Goal: Check status: Check status

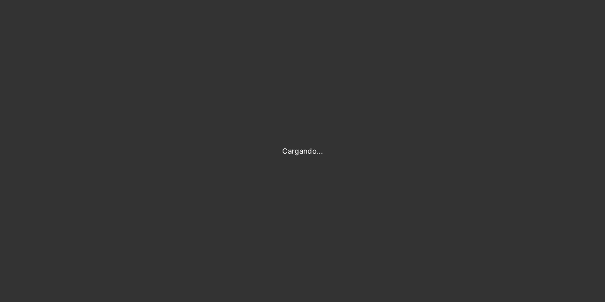
type input "[PERSON_NAME][EMAIL_ADDRESS][DOMAIN_NAME]"
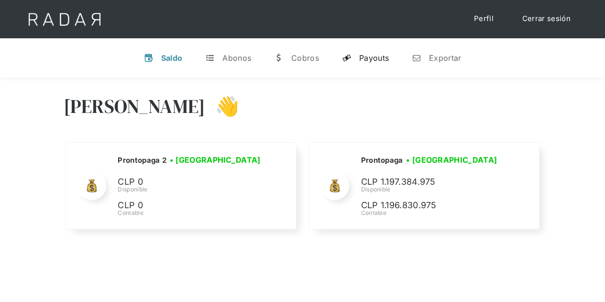
click at [366, 56] on div "Payouts" at bounding box center [374, 58] width 30 height 10
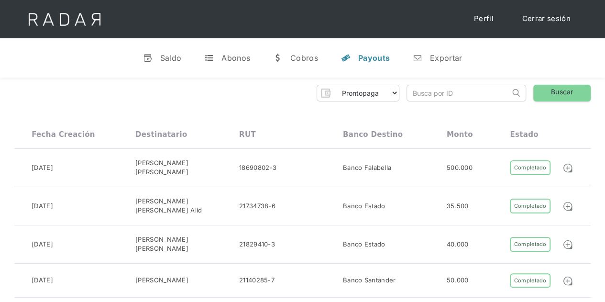
click at [432, 94] on input "search" at bounding box center [458, 93] width 103 height 16
paste input "d2f3e196-6685-47bc-97e6-4fbea773f2a1"
type input "d2f3e196-6685-47bc-97e6-4fbea773f2a1"
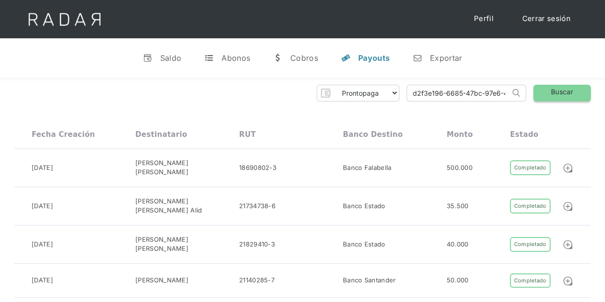
click at [581, 93] on link "Buscar" at bounding box center [561, 93] width 57 height 17
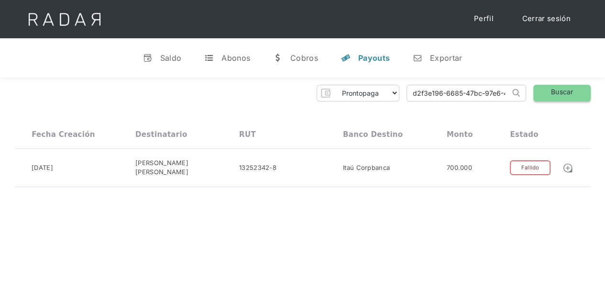
scroll to position [0, 40]
drag, startPoint x: 412, startPoint y: 93, endPoint x: 551, endPoint y: 89, distance: 139.3
click at [551, 89] on div "Prontopaga Prontopaga 2 Thank you! Your submission has been received! Oops! Som…" at bounding box center [302, 93] width 576 height 17
paste input "f39daf09-9872-4049-805f-ce6c8ce5629f"
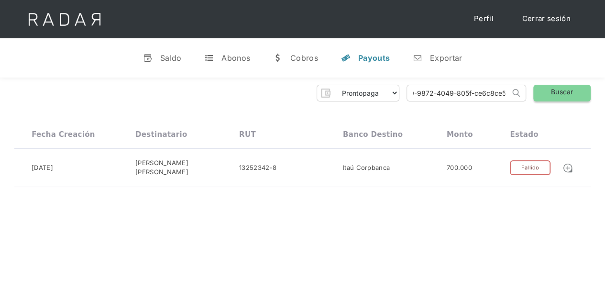
scroll to position [0, 44]
type input "f39daf09-9872-4049-805f-ce6c8ce5629f"
click at [569, 92] on link "Buscar" at bounding box center [561, 93] width 57 height 17
